Goal: Task Accomplishment & Management: Manage account settings

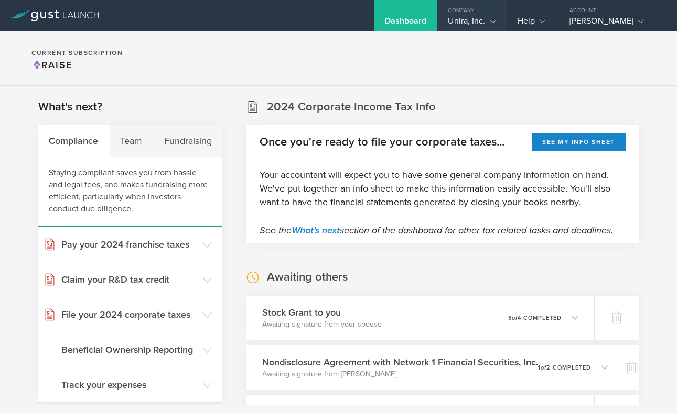
click at [495, 19] on icon at bounding box center [492, 21] width 6 height 6
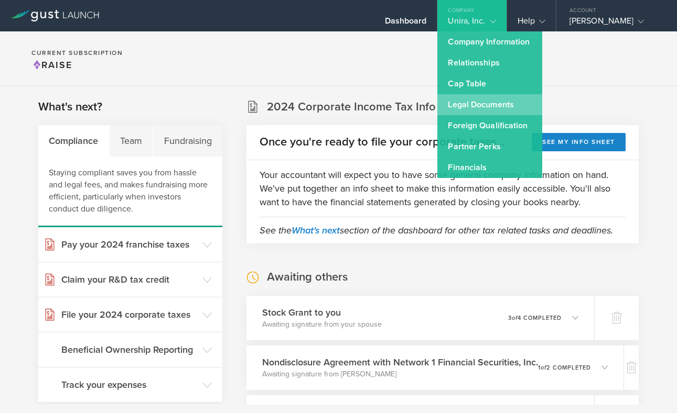
click at [474, 101] on link "Legal Documents" at bounding box center [489, 104] width 105 height 21
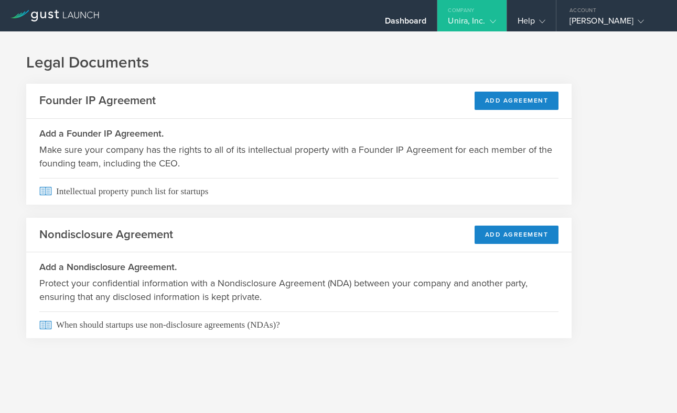
click at [493, 24] on icon at bounding box center [492, 21] width 6 height 6
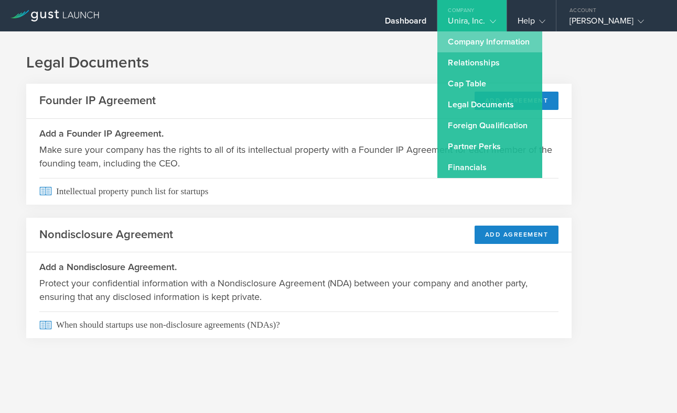
click at [481, 44] on link "Company Information" at bounding box center [489, 41] width 105 height 21
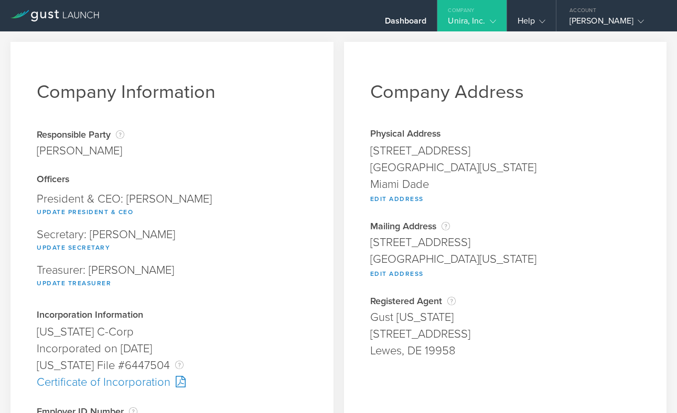
click at [494, 23] on icon at bounding box center [492, 21] width 6 height 6
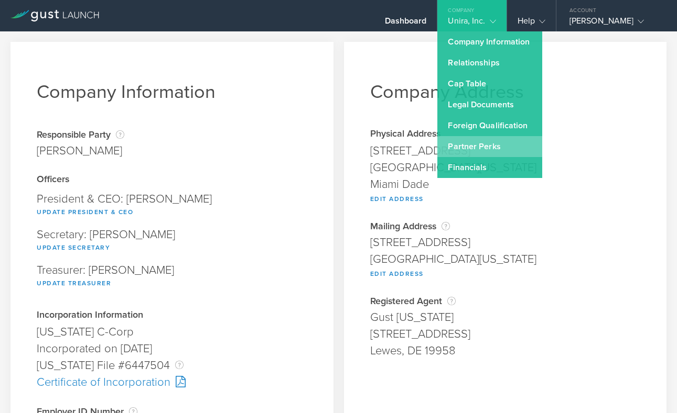
click at [487, 144] on link "Partner Perks" at bounding box center [489, 146] width 105 height 21
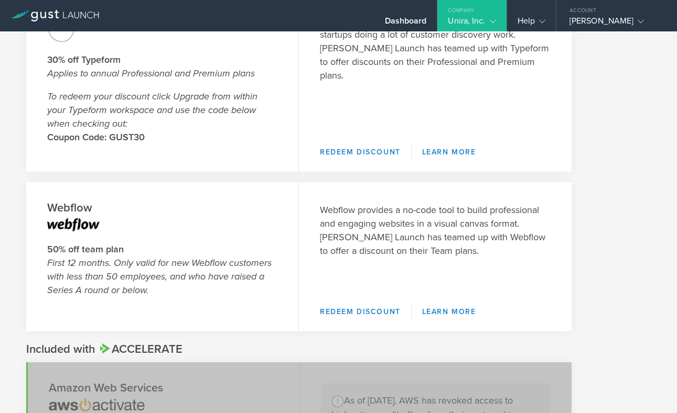
scroll to position [476, 0]
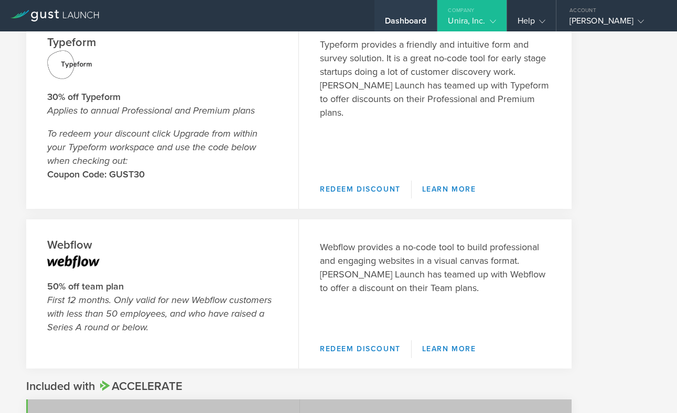
click at [411, 21] on div "Dashboard" at bounding box center [406, 24] width 42 height 16
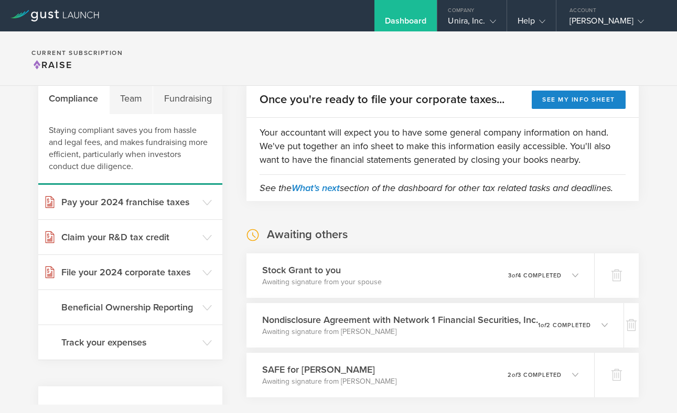
scroll to position [46, 0]
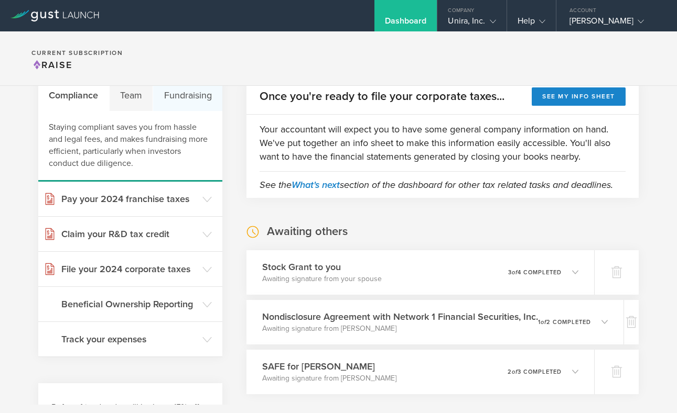
click at [182, 100] on div "Fundraising" at bounding box center [187, 95] width 69 height 31
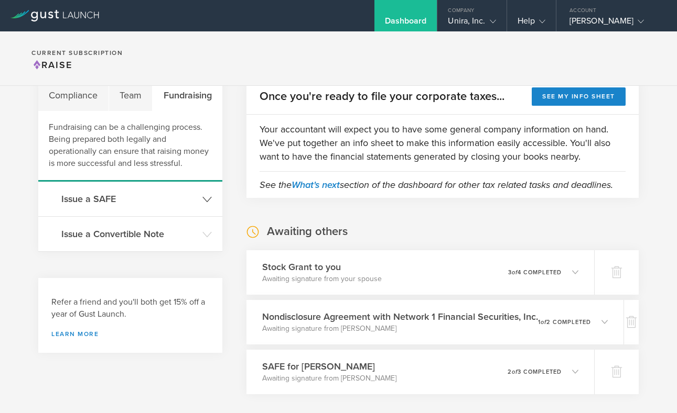
click at [106, 207] on header "Issue a SAFE" at bounding box center [130, 199] width 184 height 35
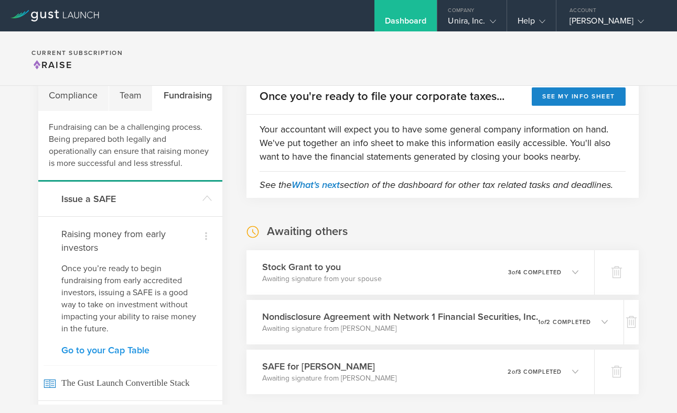
click at [93, 346] on link "Go to your Cap Table" at bounding box center [130, 350] width 138 height 9
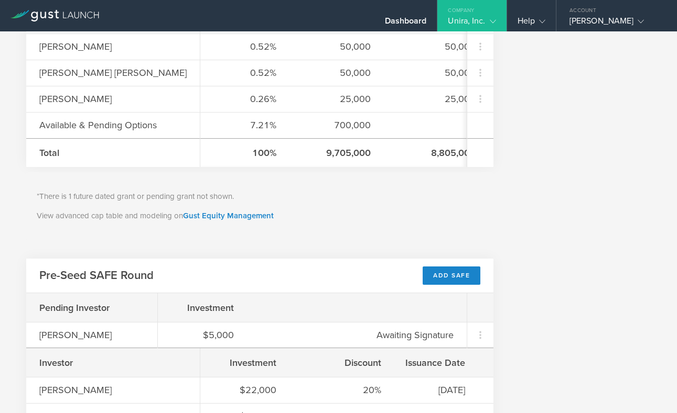
scroll to position [554, 0]
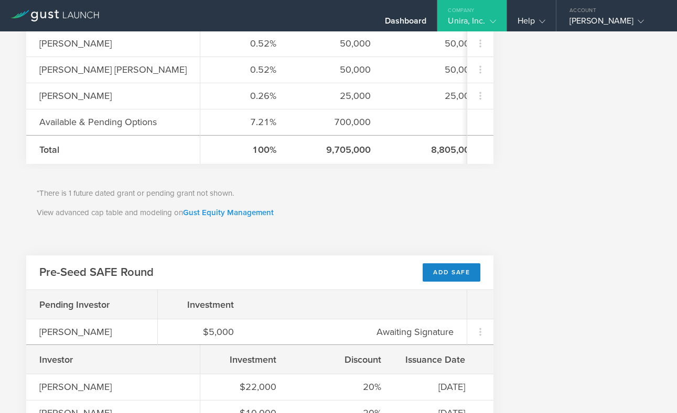
click at [242, 217] on link "Gust Equity Management" at bounding box center [228, 212] width 91 height 9
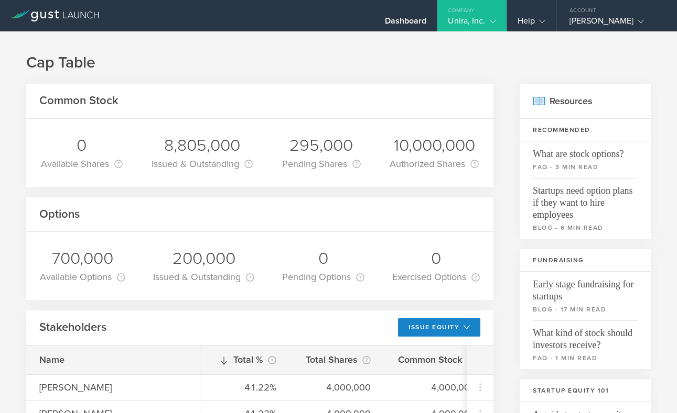
scroll to position [0, 0]
click at [27, 13] on icon at bounding box center [54, 16] width 89 height 12
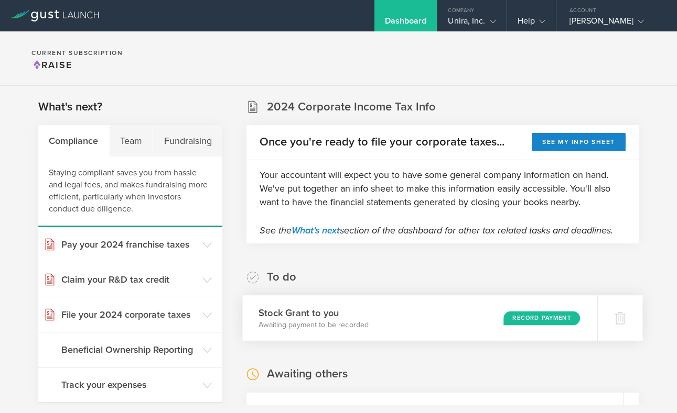
click at [539, 318] on div "Record Payment" at bounding box center [541, 318] width 77 height 14
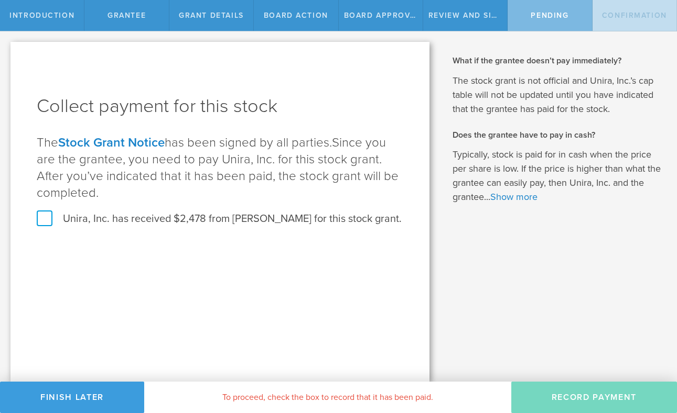
click at [48, 222] on label "Unira, Inc. has received $2,478 from Jeremy Gallego for this stock grant." at bounding box center [219, 219] width 365 height 14
click at [0, 0] on input "Unira, Inc. has received $2,478 from Jeremy Gallego for this stock grant." at bounding box center [0, 0] width 0 height 0
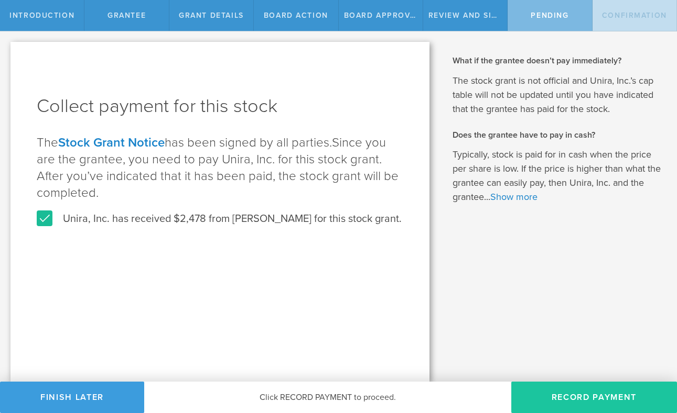
click at [550, 399] on button "Record Payment" at bounding box center [594, 397] width 166 height 31
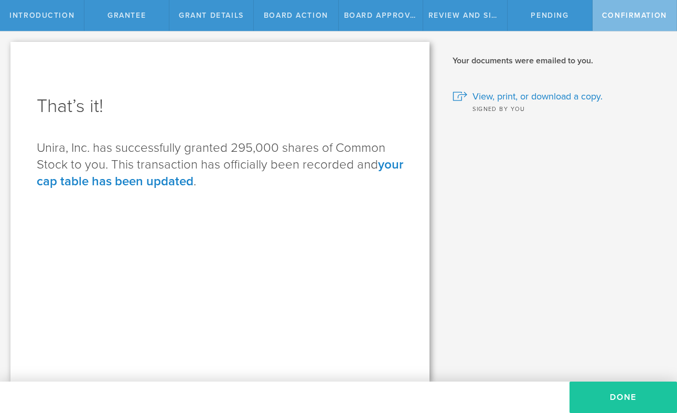
click at [611, 398] on button "Done" at bounding box center [622, 397] width 107 height 31
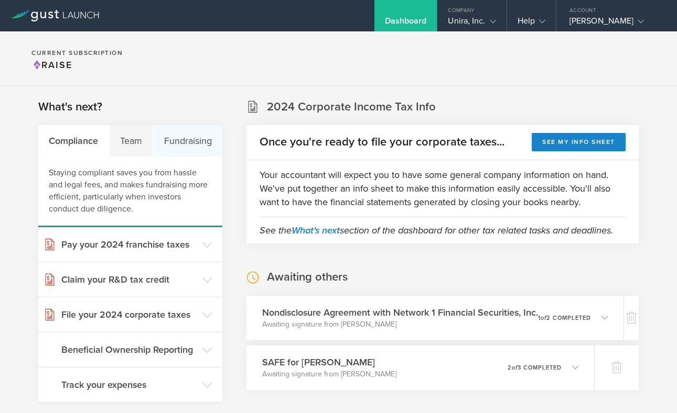
click at [205, 140] on div "Fundraising" at bounding box center [187, 140] width 69 height 31
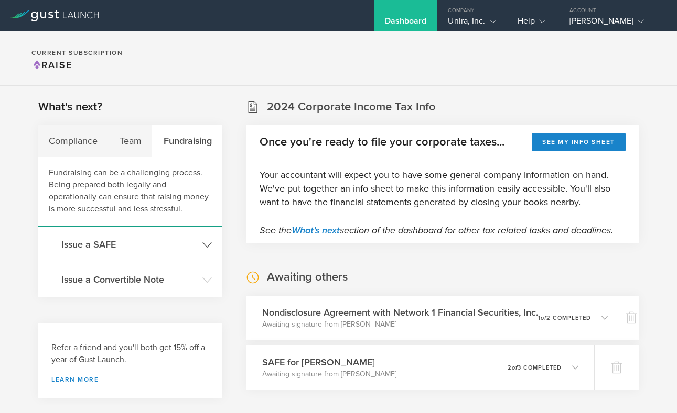
click at [85, 245] on h3 "Issue a SAFE" at bounding box center [129, 245] width 136 height 14
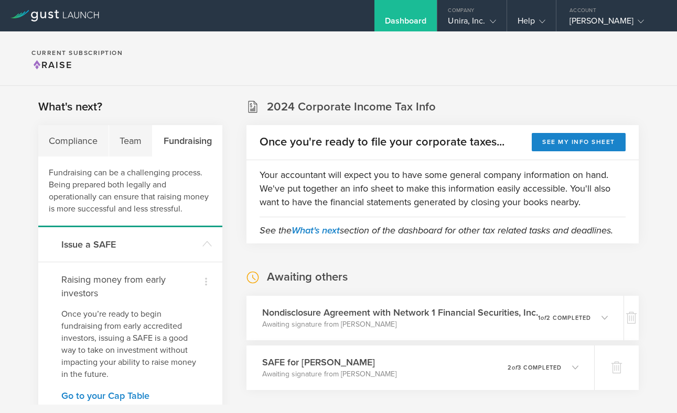
scroll to position [53, 0]
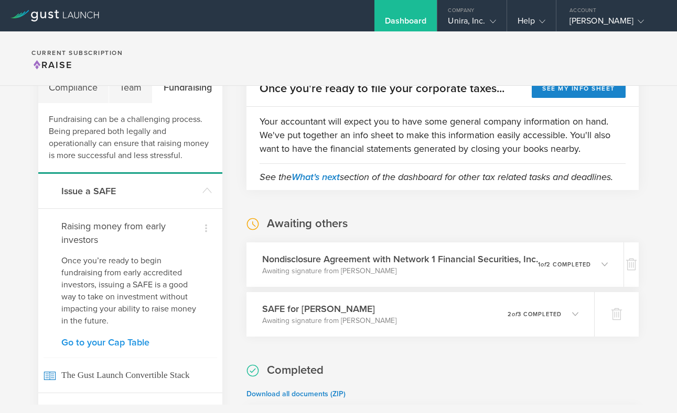
click at [115, 338] on link "Go to your Cap Table" at bounding box center [130, 342] width 138 height 9
